Goal: Information Seeking & Learning: Learn about a topic

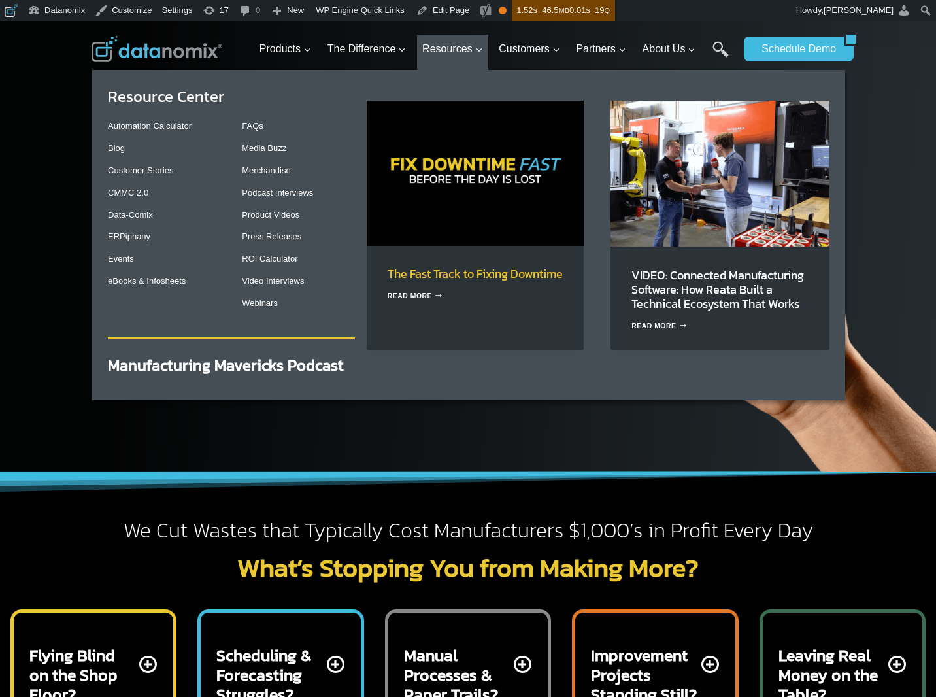
click at [435, 277] on link "The Fast Track to Fixing Downtime" at bounding box center [475, 274] width 175 height 18
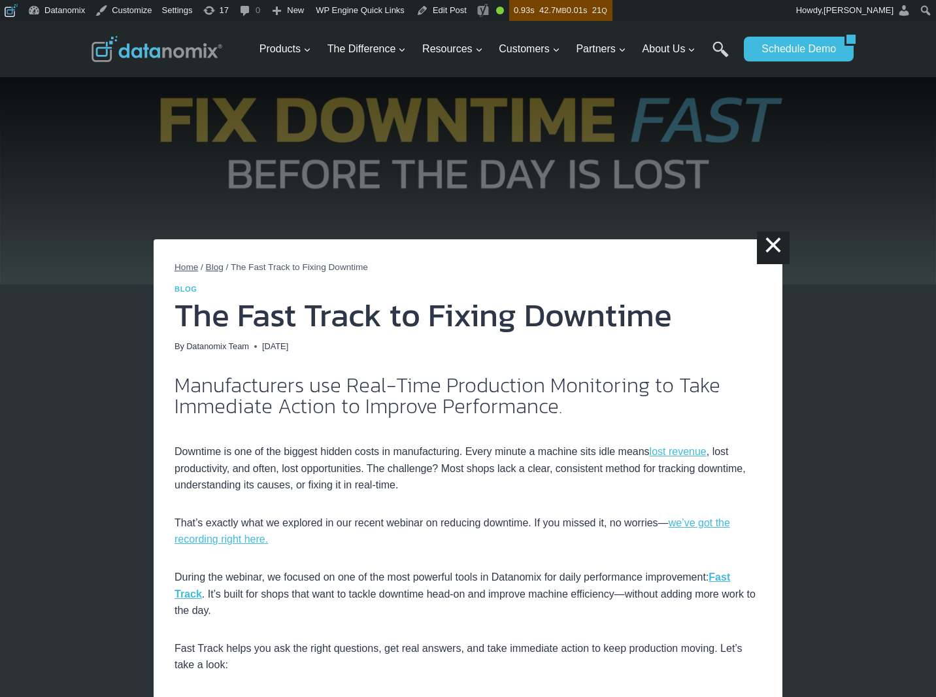
click at [228, 314] on h1 "The Fast Track to Fixing Downtime" at bounding box center [468, 315] width 587 height 33
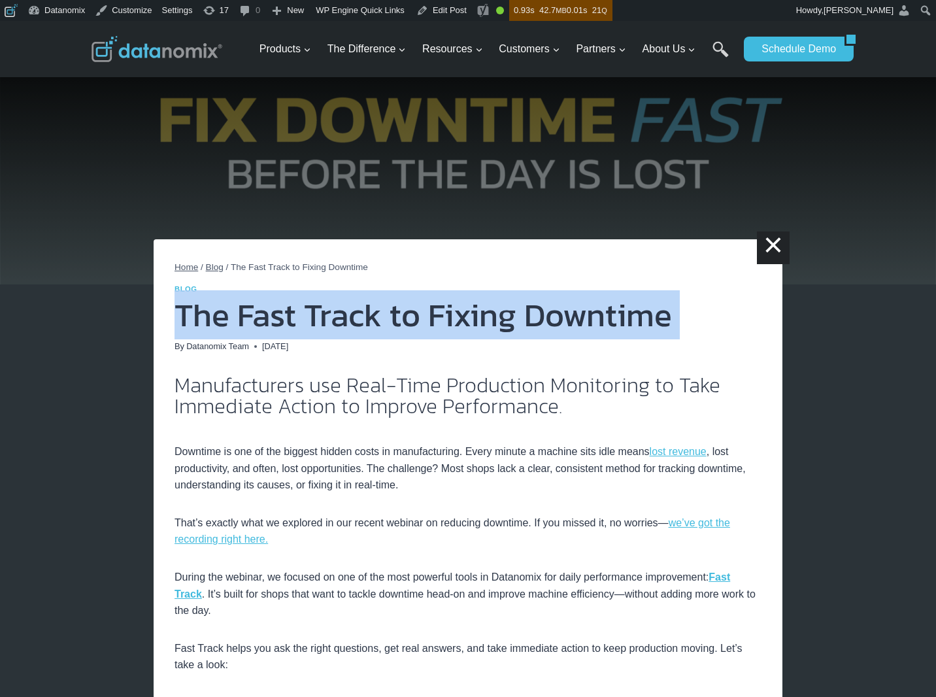
click at [228, 314] on h1 "The Fast Track to Fixing Downtime" at bounding box center [468, 315] width 587 height 33
click at [592, 454] on p "Downtime is one of the biggest hidden costs in manufacturing. Every minute a ma…" at bounding box center [468, 460] width 587 height 67
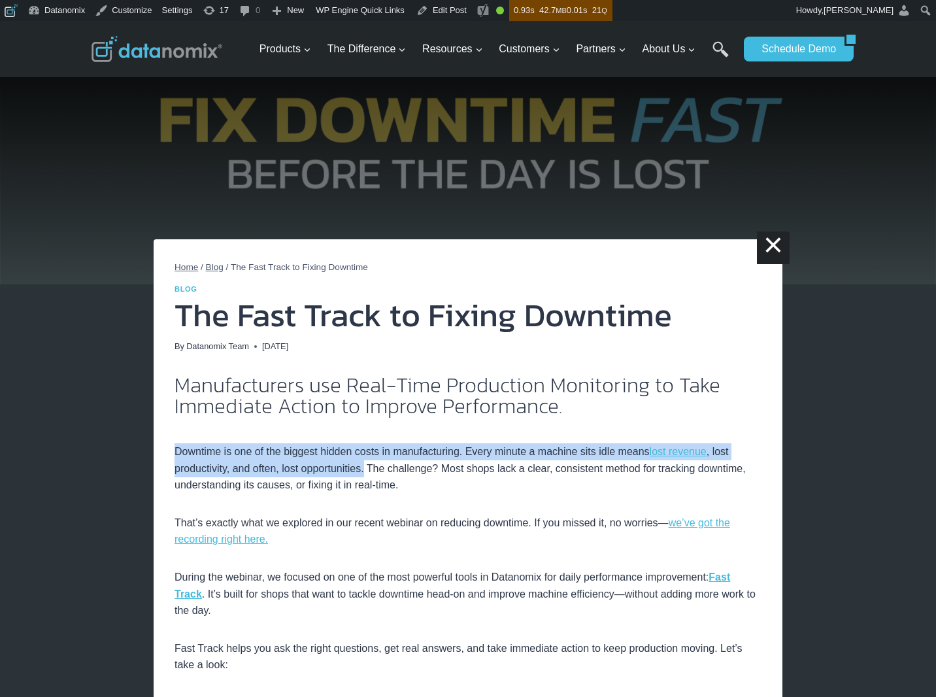
drag, startPoint x: 175, startPoint y: 448, endPoint x: 374, endPoint y: 471, distance: 200.6
click at [374, 471] on p "Downtime is one of the biggest hidden costs in manufacturing. Every minute a ma…" at bounding box center [468, 460] width 587 height 67
copy p "Downtime is one of the biggest hidden costs in manufacturing. Every minute a ma…"
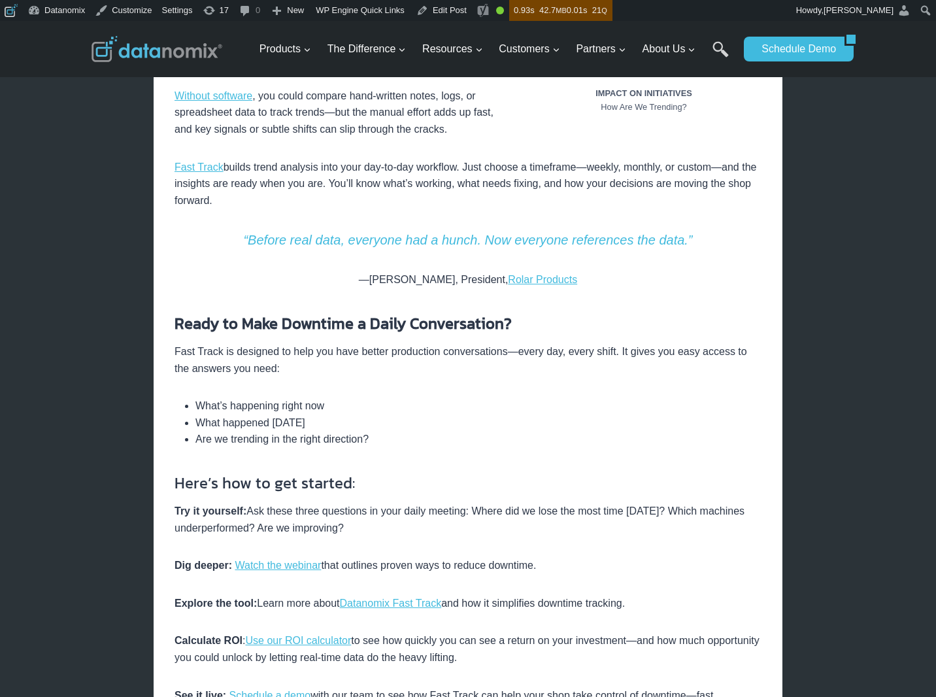
scroll to position [1903, 0]
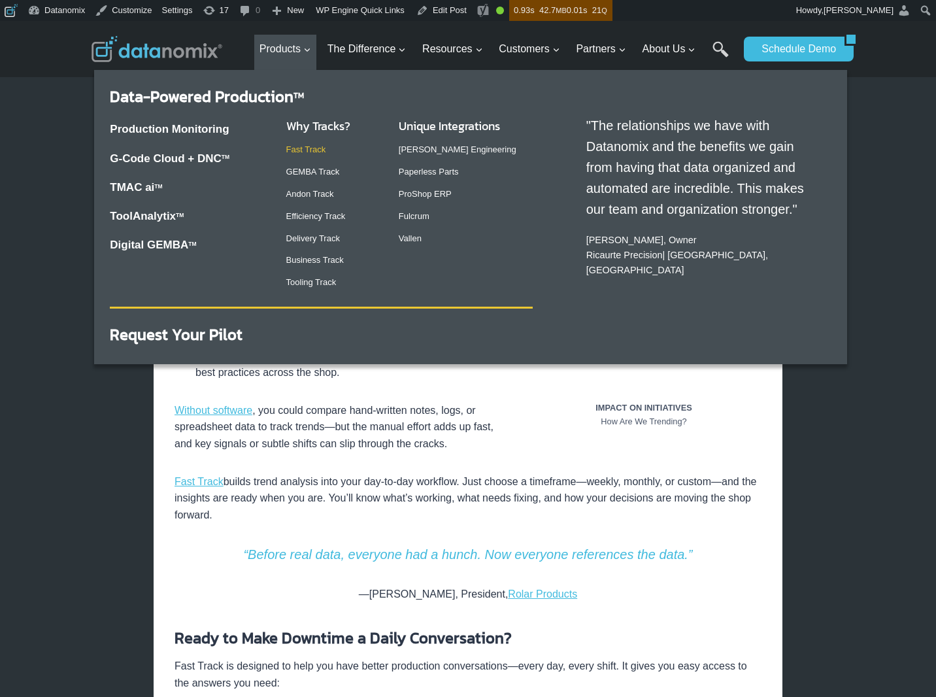
click at [293, 150] on link "Fast Track" at bounding box center [306, 149] width 40 height 10
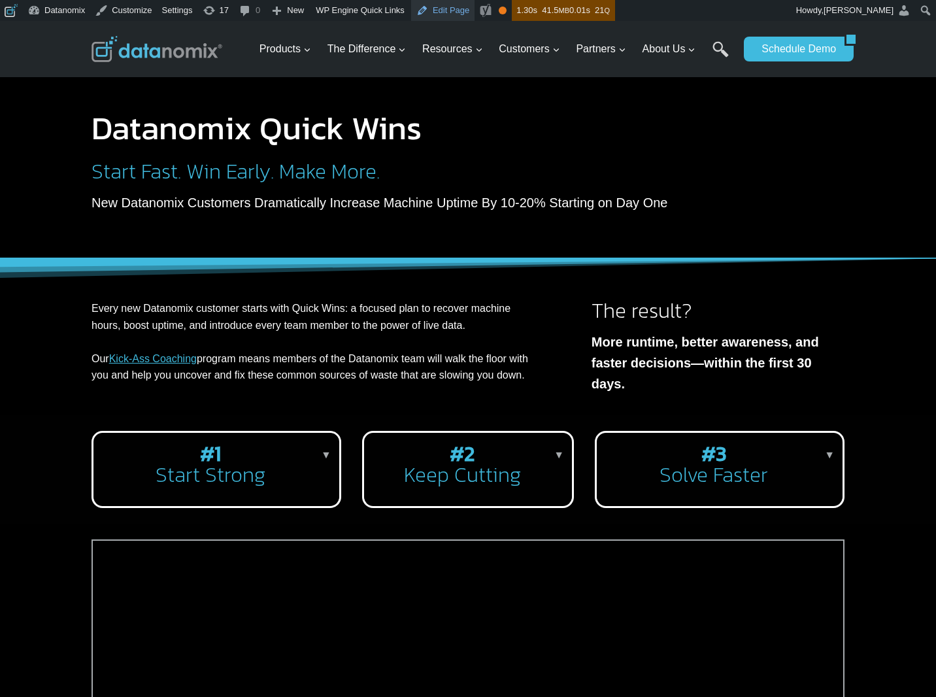
scroll to position [3, 0]
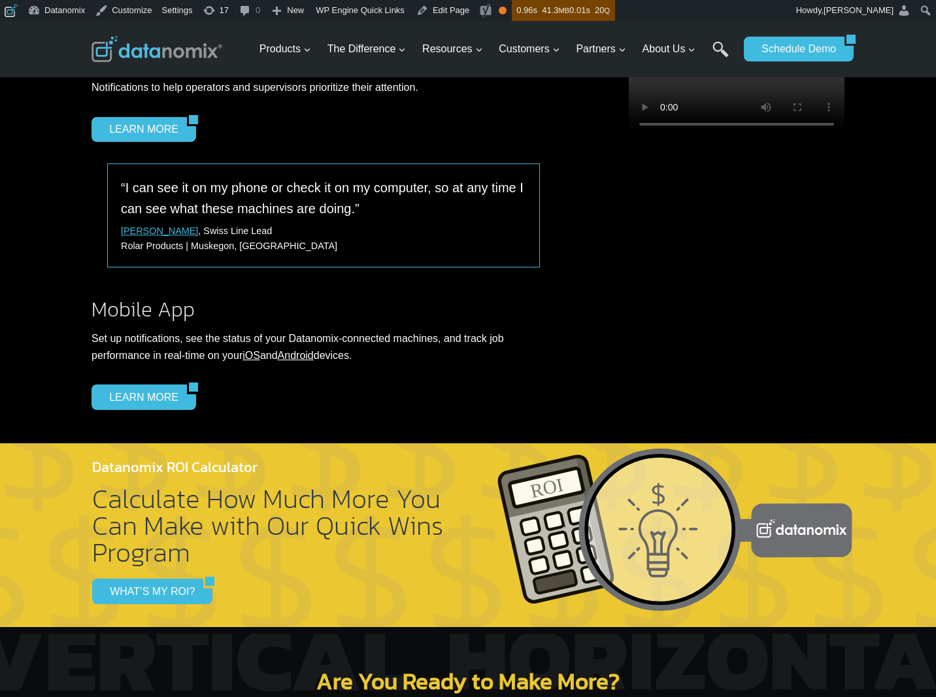
scroll to position [787, 0]
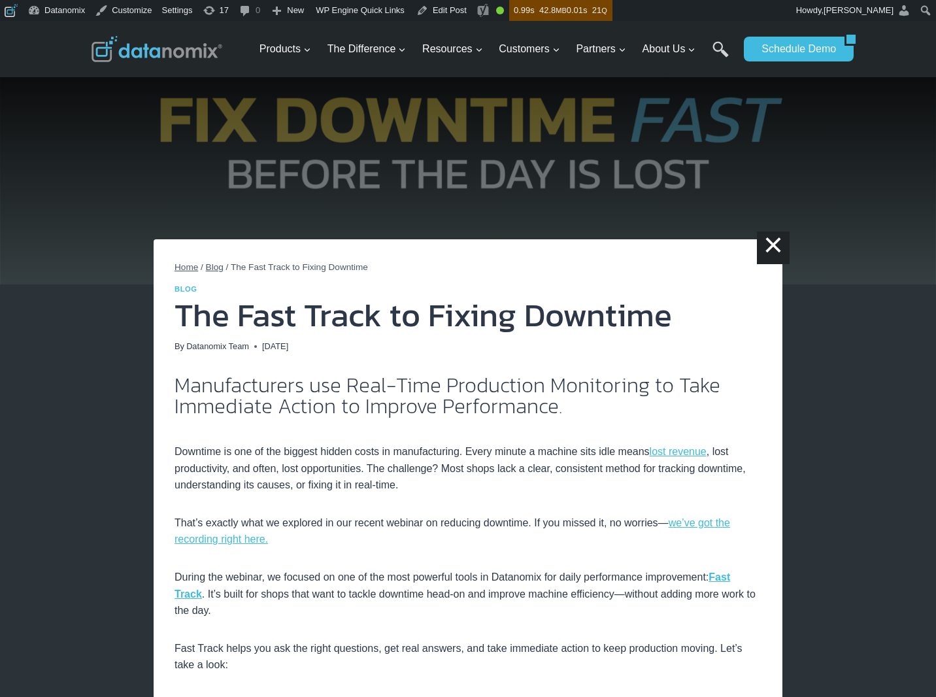
click at [414, 457] on p "Downtime is one of the biggest hidden costs in manufacturing. Every minute a ma…" at bounding box center [468, 460] width 587 height 67
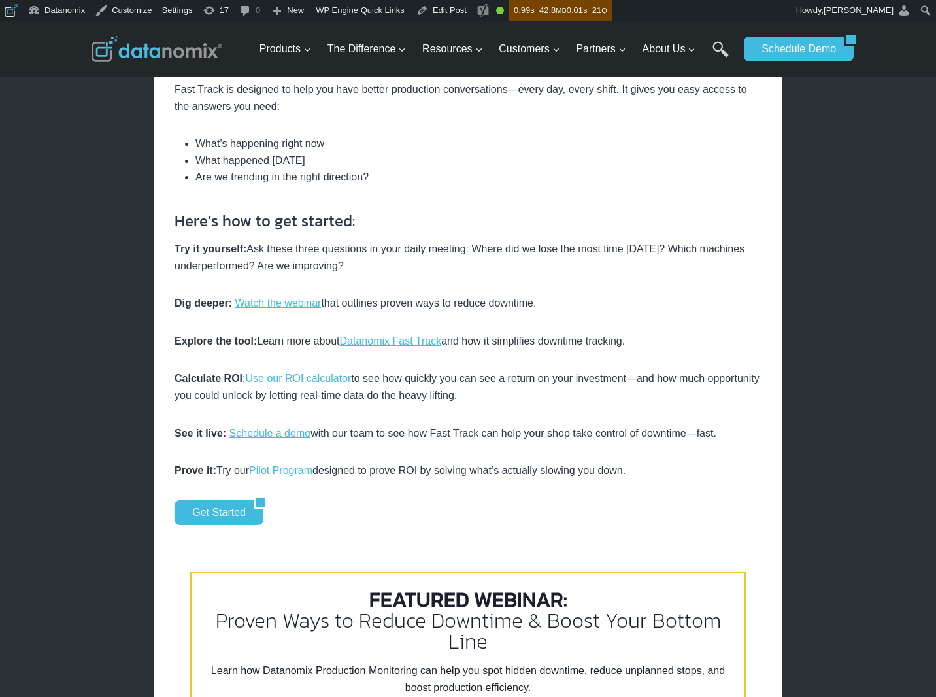
scroll to position [2691, 0]
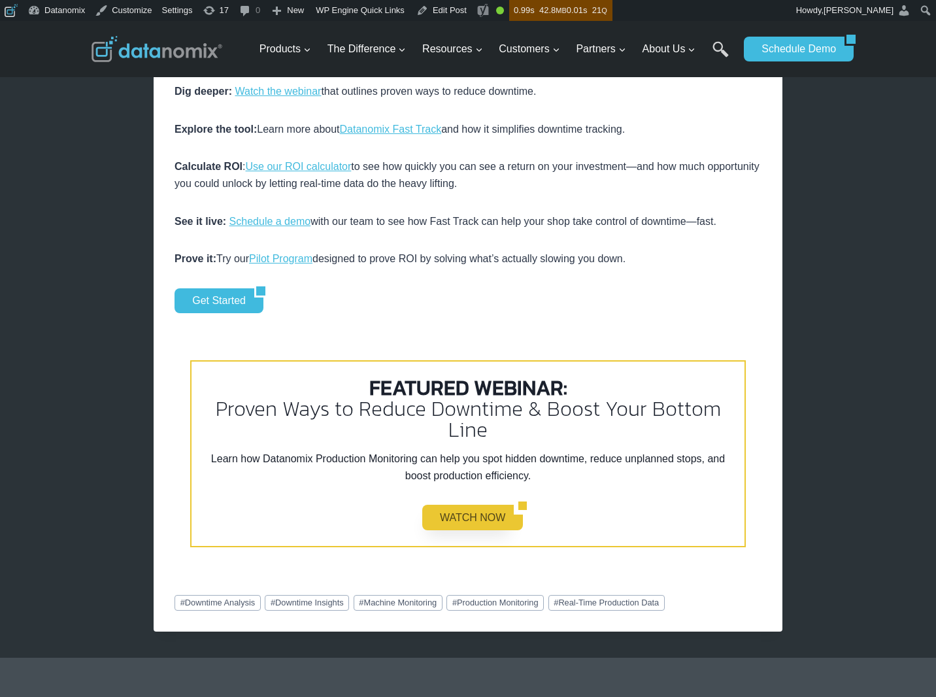
click at [472, 512] on link "WATCH NOW" at bounding box center [468, 517] width 92 height 25
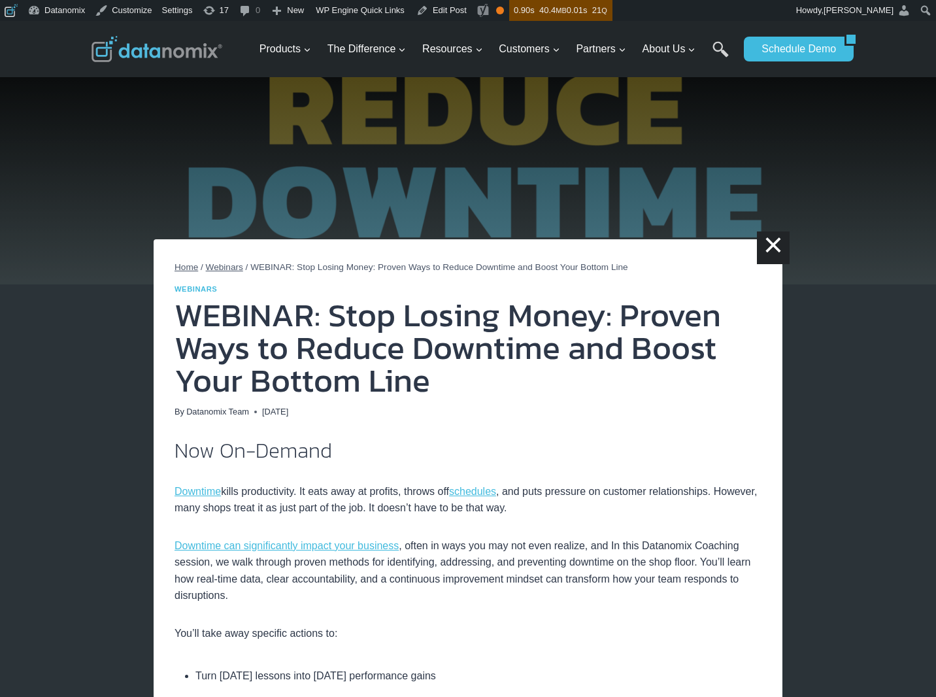
click at [178, 50] on img at bounding box center [157, 49] width 131 height 26
